Goal: Entertainment & Leisure: Consume media (video, audio)

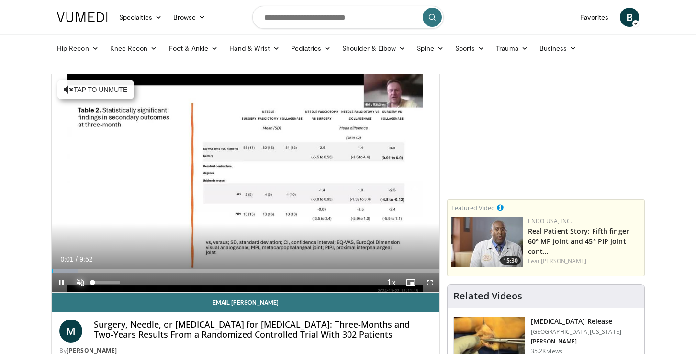
click at [77, 280] on span "Video Player" at bounding box center [80, 282] width 19 height 19
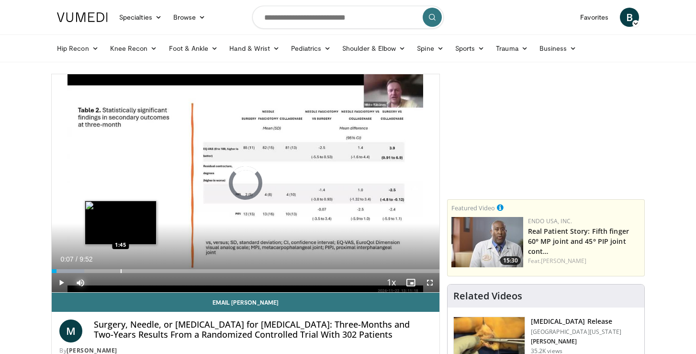
click at [121, 272] on div "Progress Bar" at bounding box center [121, 271] width 1 height 4
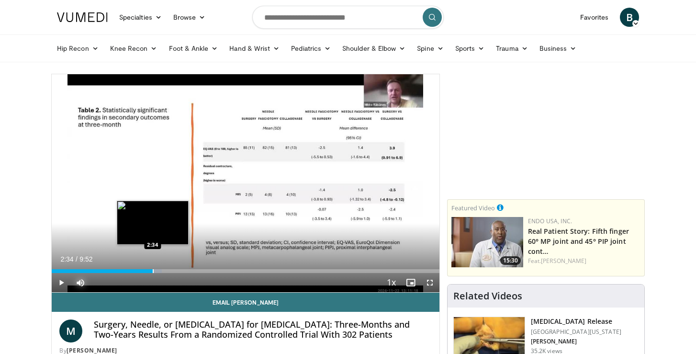
click at [153, 269] on div "Progress Bar" at bounding box center [153, 271] width 1 height 4
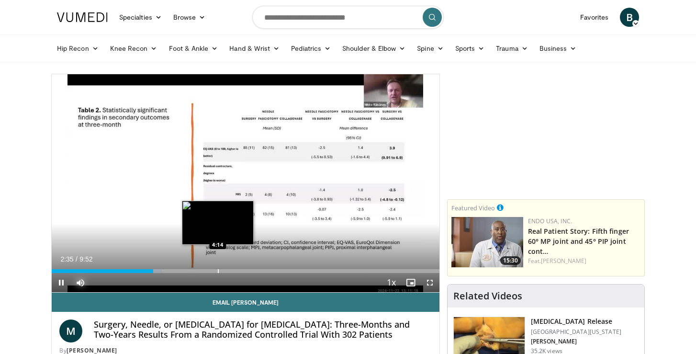
click at [218, 270] on div "Progress Bar" at bounding box center [218, 271] width 1 height 4
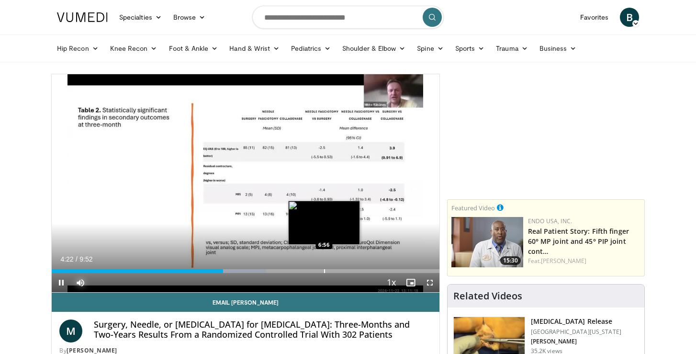
click at [323, 268] on div "Loaded : 55.19% 4:22 6:56" at bounding box center [246, 268] width 388 height 9
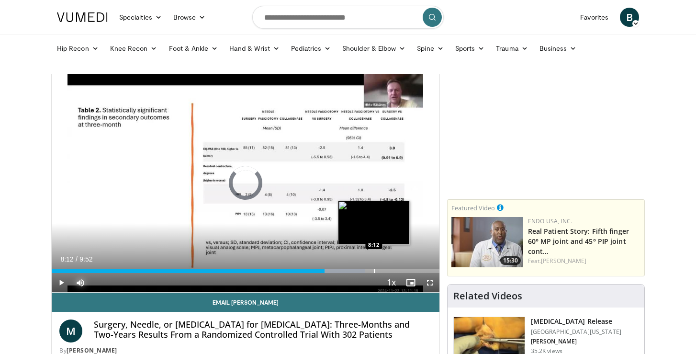
click at [373, 267] on div "Loaded : 80.95% 8:12 8:12" at bounding box center [246, 268] width 388 height 9
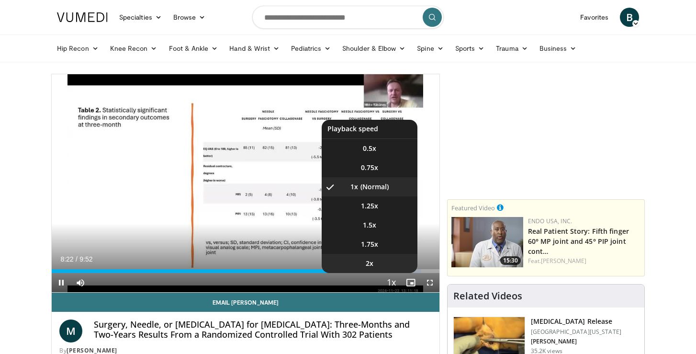
click at [417, 269] on li "2x" at bounding box center [370, 263] width 96 height 19
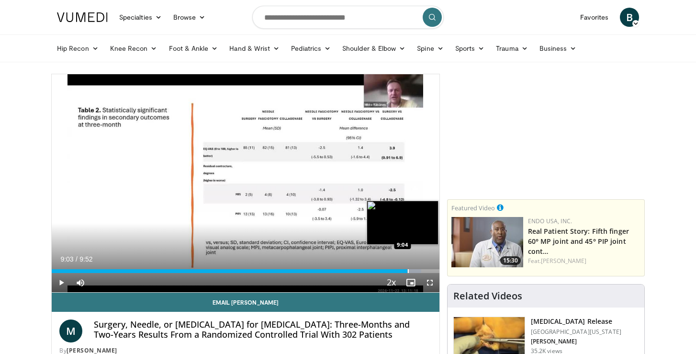
click at [407, 269] on div "Progress Bar" at bounding box center [396, 271] width 49 height 4
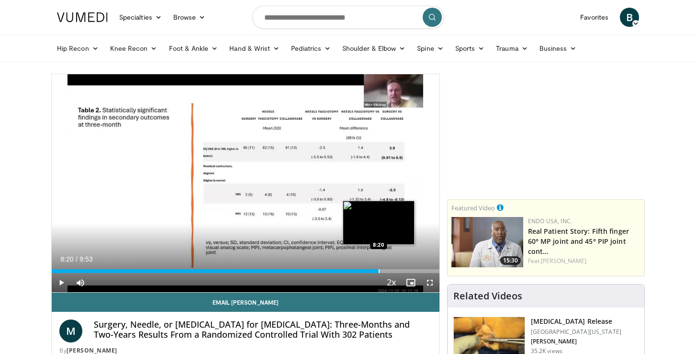
click at [378, 268] on div "Loaded : 85.29% 8:20 8:20" at bounding box center [246, 268] width 388 height 9
click at [384, 272] on div "Progress Bar" at bounding box center [384, 271] width 1 height 4
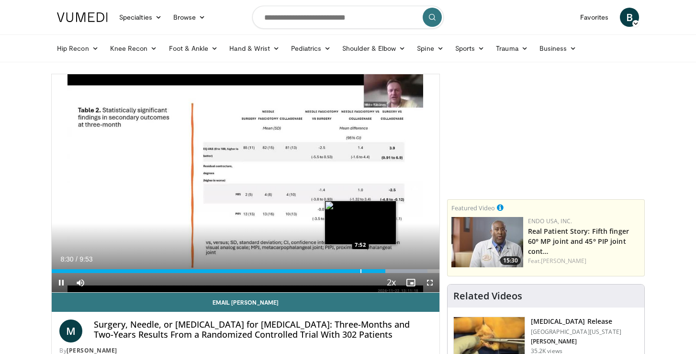
click at [360, 270] on div "Progress Bar" at bounding box center [360, 271] width 1 height 4
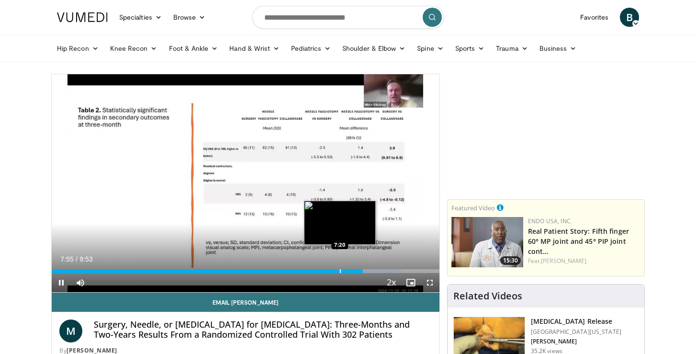
click at [340, 270] on div "Progress Bar" at bounding box center [340, 271] width 1 height 4
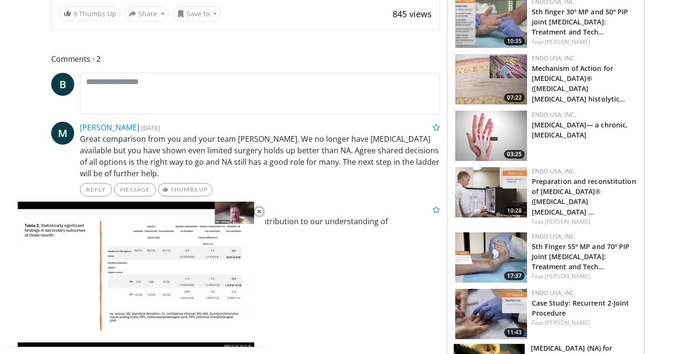
scroll to position [372, 0]
